Goal: Find specific page/section: Find specific page/section

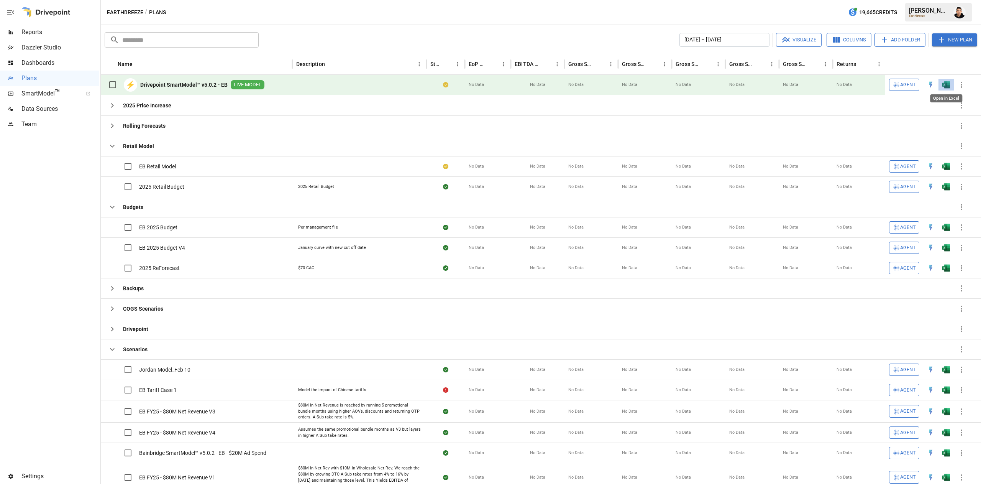
click at [943, 82] on img "Open in Excel" at bounding box center [947, 85] width 8 height 8
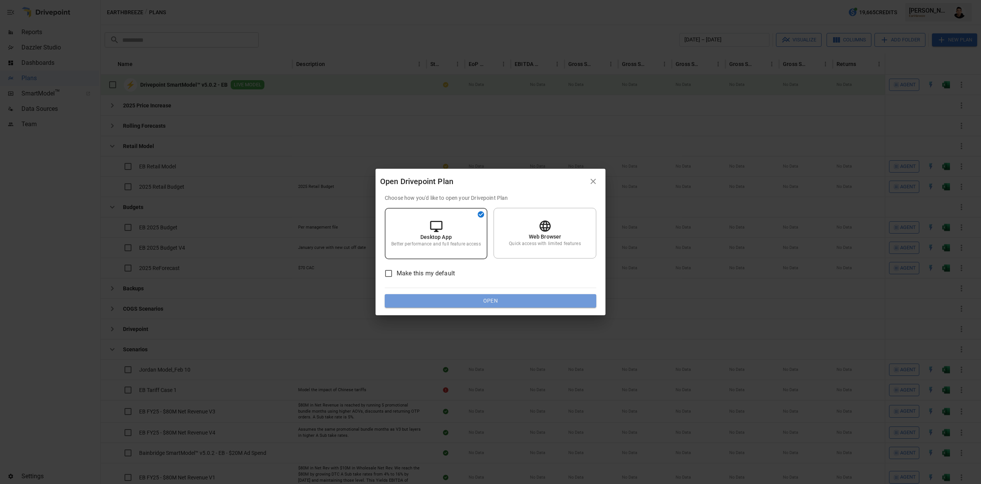
click at [501, 297] on button "Open" at bounding box center [491, 301] width 212 height 14
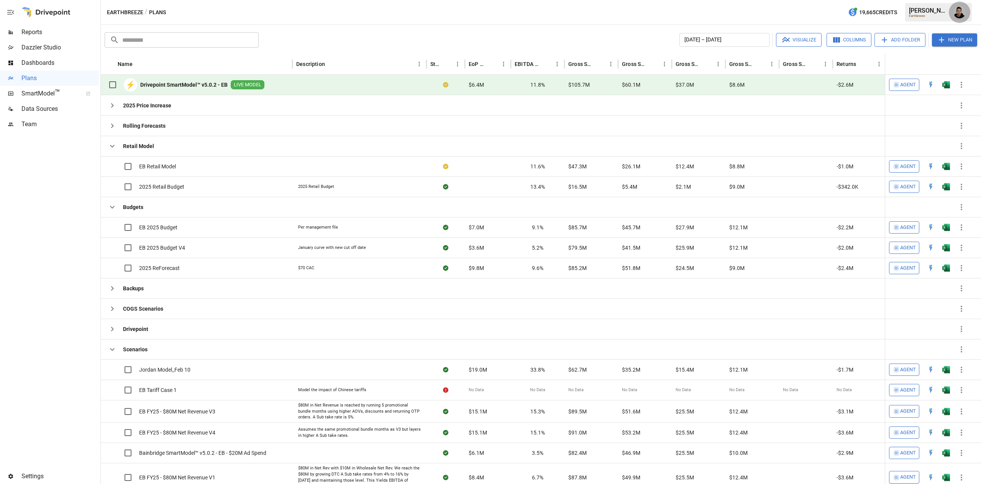
click at [961, 15] on img "Francisco Sanchez" at bounding box center [960, 12] width 12 height 12
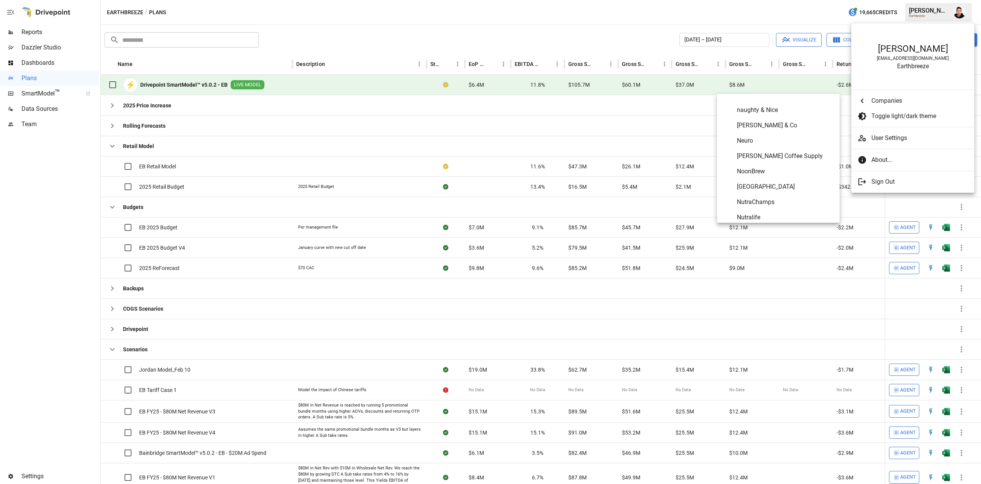
scroll to position [3028, 0]
click at [774, 158] on span "Oats Overnight" at bounding box center [785, 158] width 97 height 9
